Goal: Task Accomplishment & Management: Manage account settings

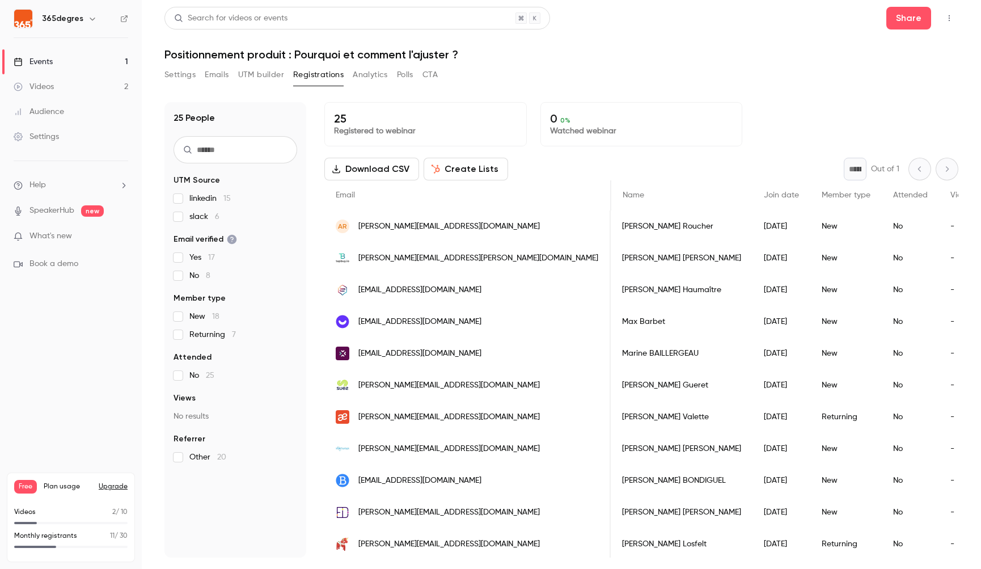
scroll to position [0, 297]
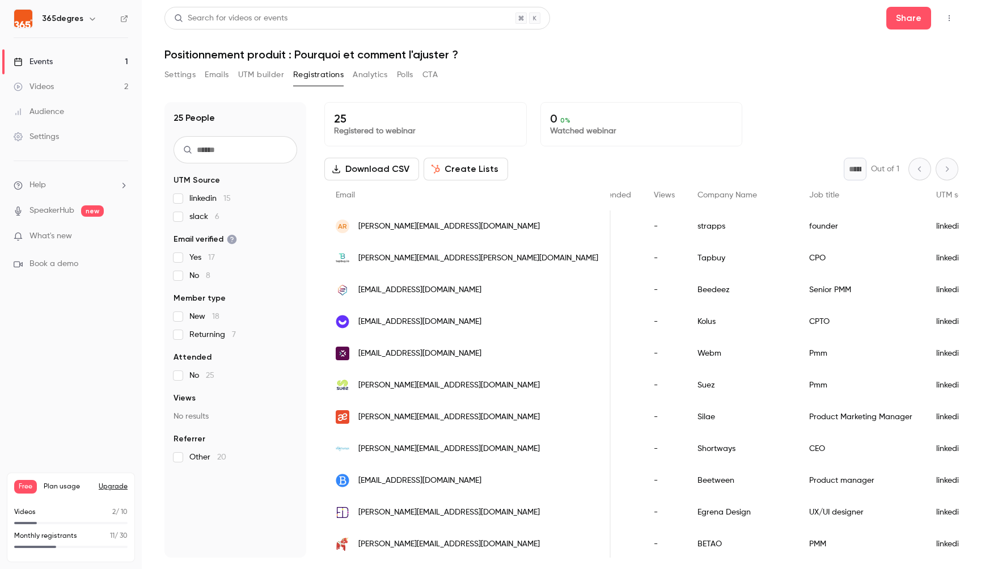
click at [64, 92] on link "Videos 2" at bounding box center [71, 86] width 142 height 25
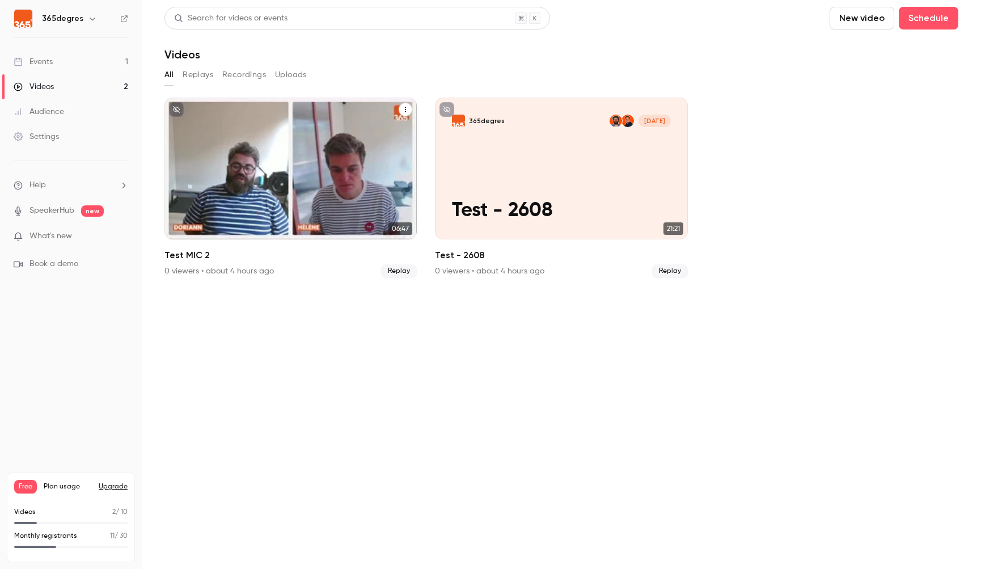
click at [408, 106] on icon "Test MIC 2" at bounding box center [405, 109] width 7 height 7
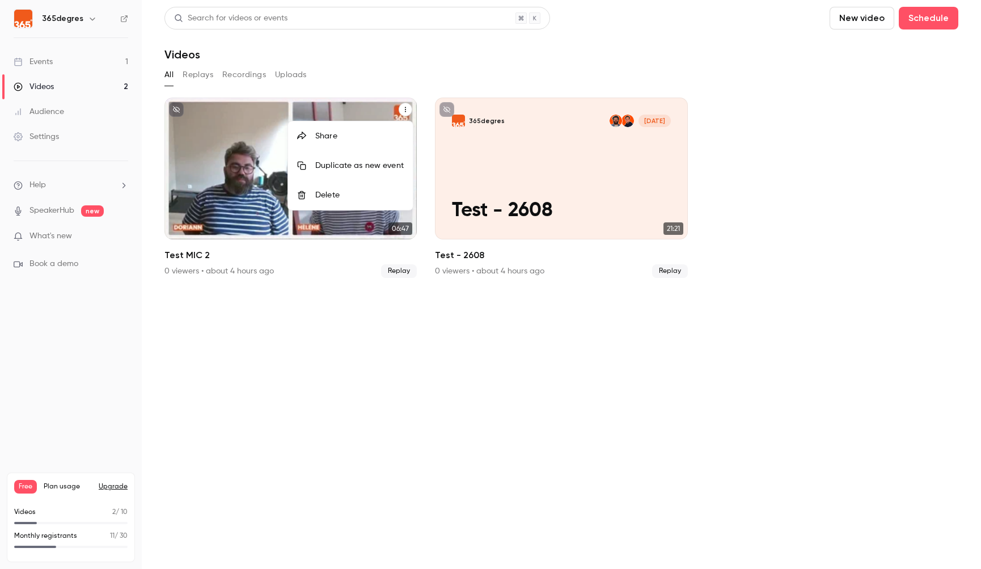
click at [336, 190] on div "Delete" at bounding box center [359, 194] width 88 height 11
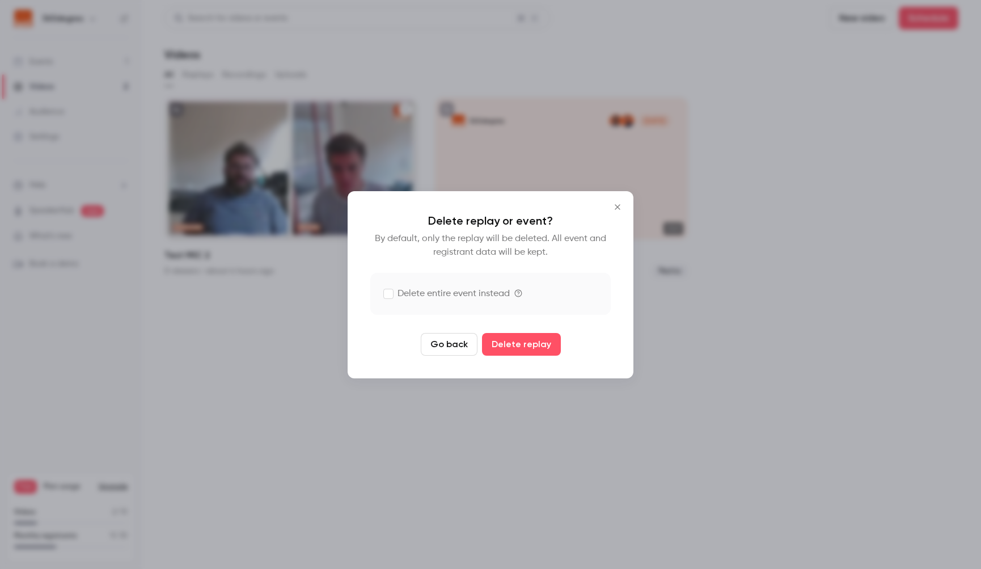
click at [465, 294] on label "Delete entire event instead" at bounding box center [447, 294] width 126 height 14
click at [515, 342] on button "Delete replay and event" at bounding box center [521, 344] width 126 height 23
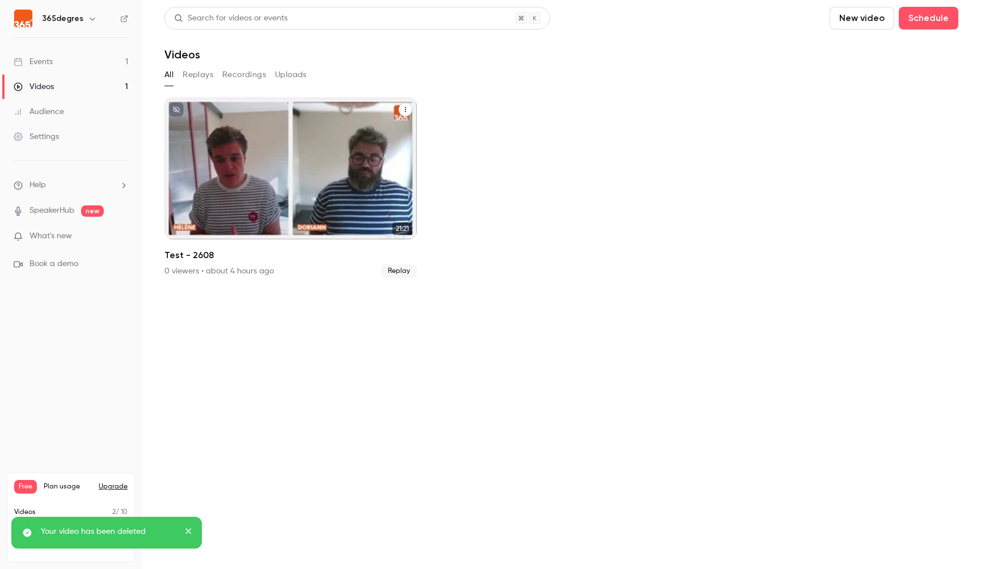
click at [405, 109] on icon "Test - 2608" at bounding box center [405, 109] width 1 height 5
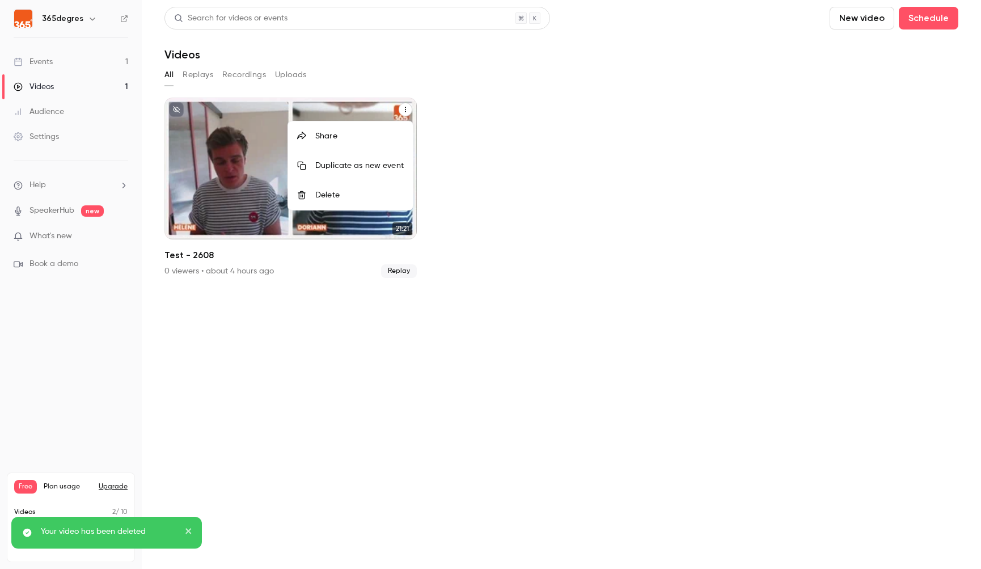
click at [328, 197] on div "Delete" at bounding box center [359, 194] width 88 height 11
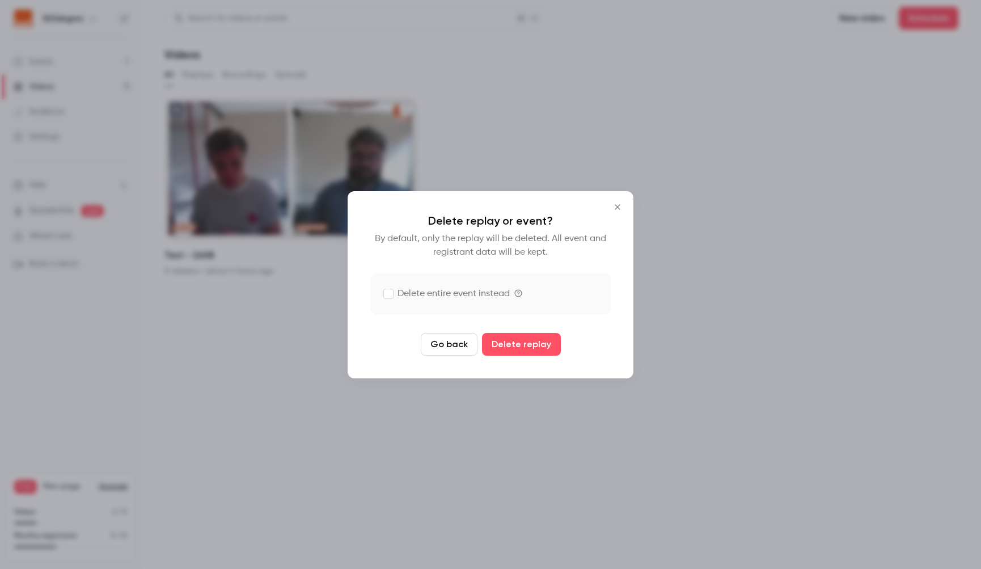
click at [429, 296] on label "Delete entire event instead" at bounding box center [447, 294] width 126 height 14
click at [494, 346] on button "Delete replay and event" at bounding box center [521, 344] width 126 height 23
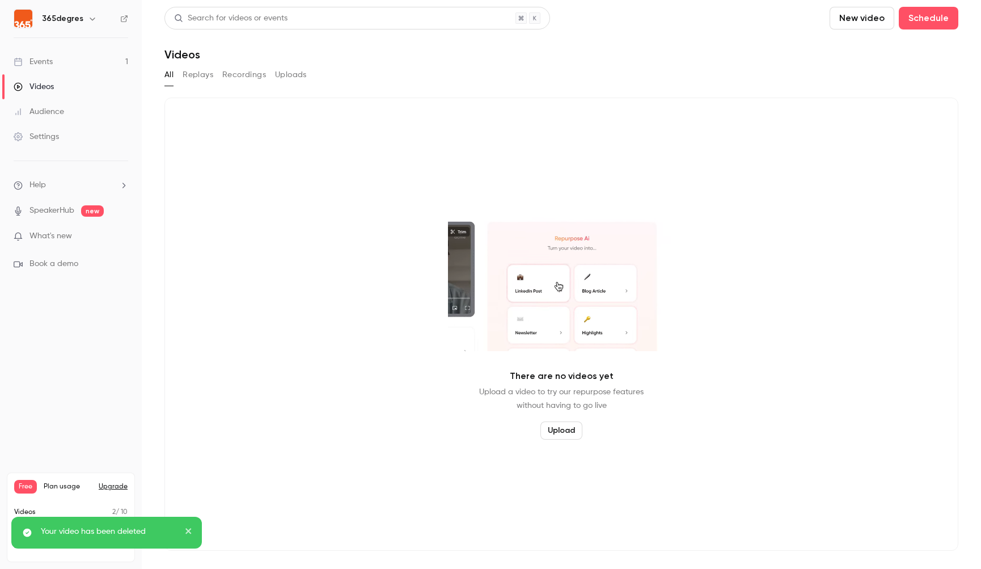
click at [209, 82] on button "Replays" at bounding box center [198, 75] width 31 height 18
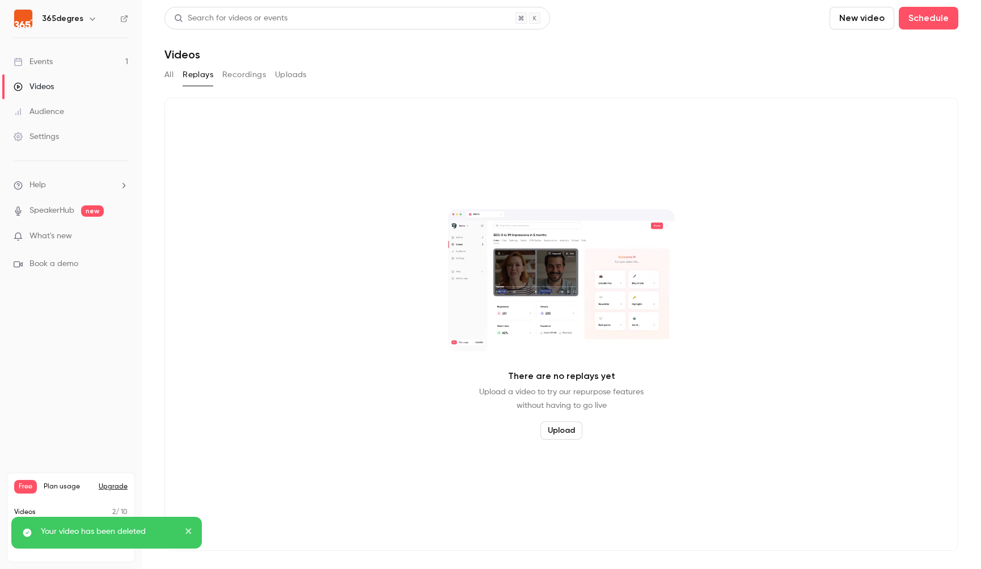
drag, startPoint x: 35, startPoint y: 55, endPoint x: 43, endPoint y: 58, distance: 8.1
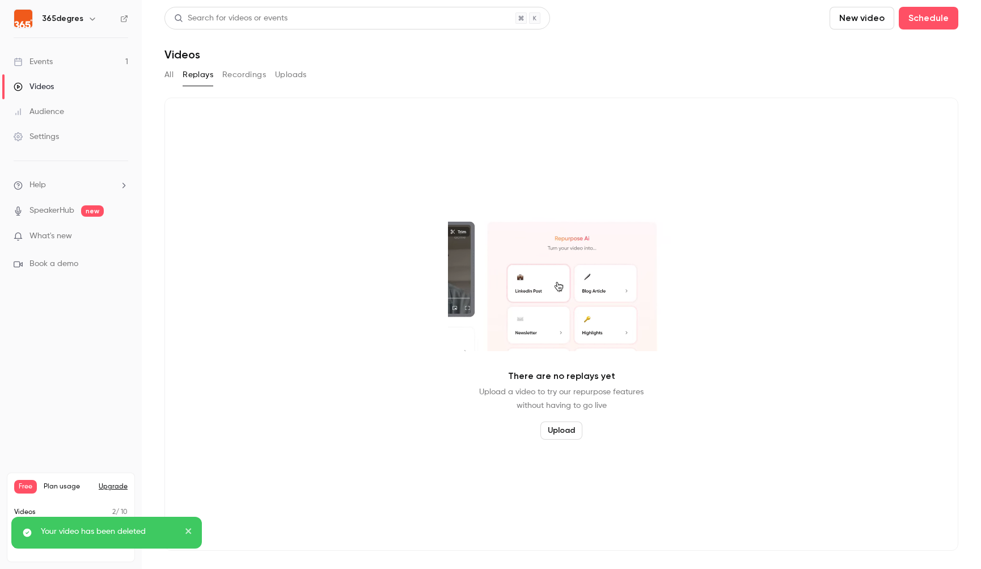
click at [35, 54] on link "Events 1" at bounding box center [71, 61] width 142 height 25
